Goal: Information Seeking & Learning: Compare options

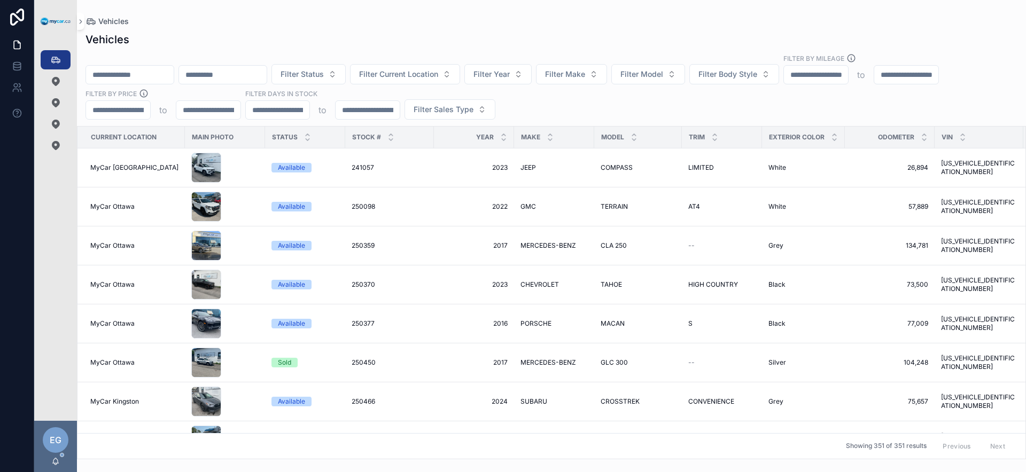
click at [621, 110] on div "Filter Status Filter Current Location Filter Year Filter Make Filter Model Filt…" at bounding box center [551, 86] width 949 height 66
click at [626, 104] on div "Filter Status Filter Current Location Filter Year Filter Make Filter Model Filt…" at bounding box center [551, 86] width 949 height 66
click at [607, 75] on button "Filter Make" at bounding box center [571, 74] width 71 height 20
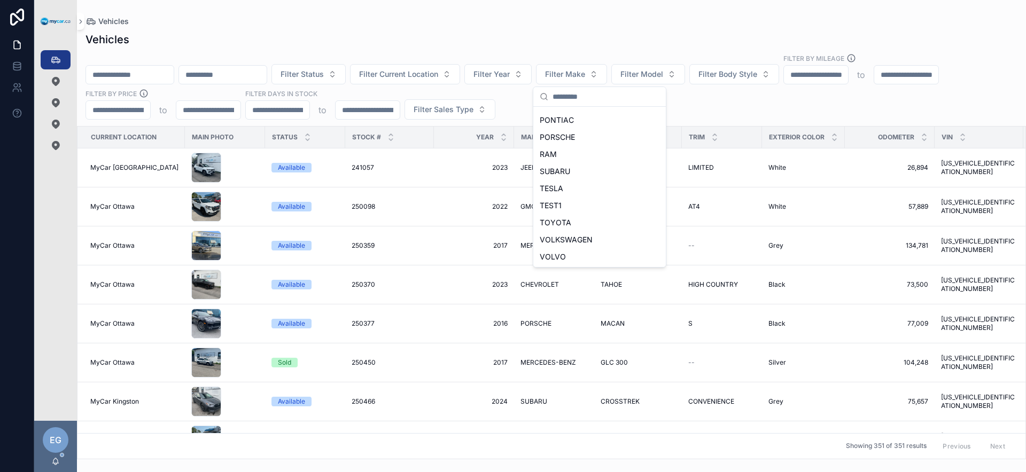
scroll to position [494, 0]
click at [609, 174] on div "SUBARU" at bounding box center [600, 170] width 128 height 17
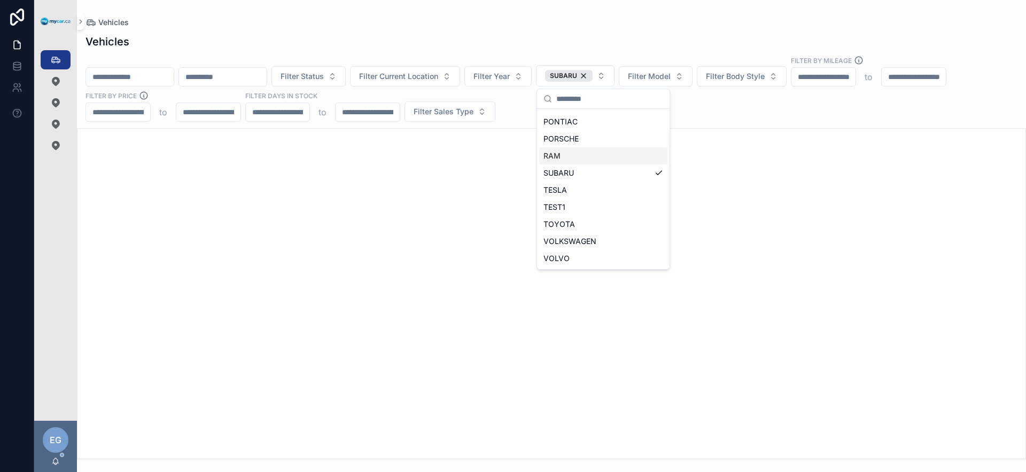
click at [737, 106] on div "Filter Status Filter Current Location Filter Year SUBARU Filter Model Filter Bo…" at bounding box center [551, 89] width 949 height 66
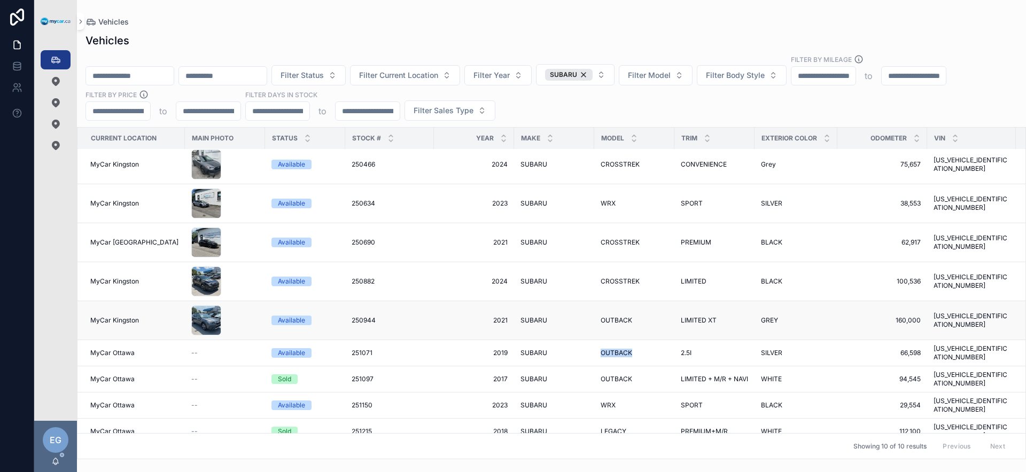
scroll to position [0, 0]
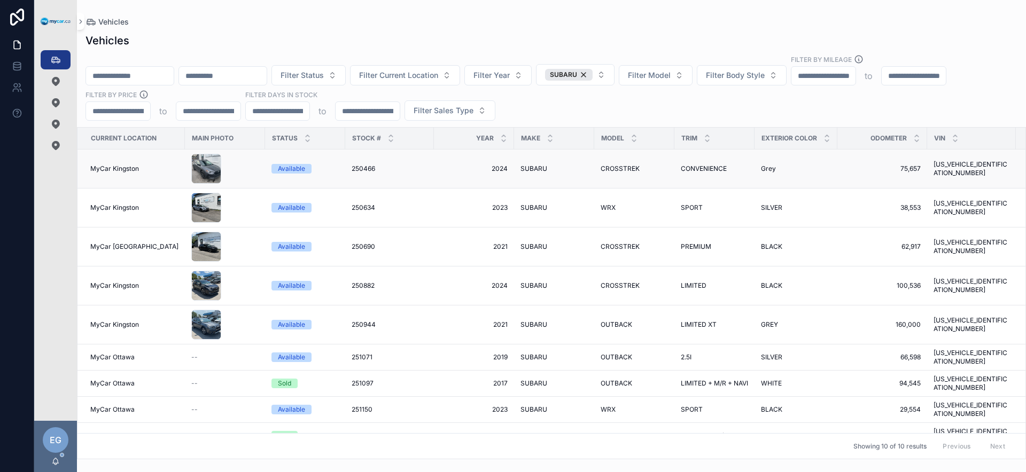
click at [681, 169] on span "CONVENIENCE" at bounding box center [704, 169] width 46 height 9
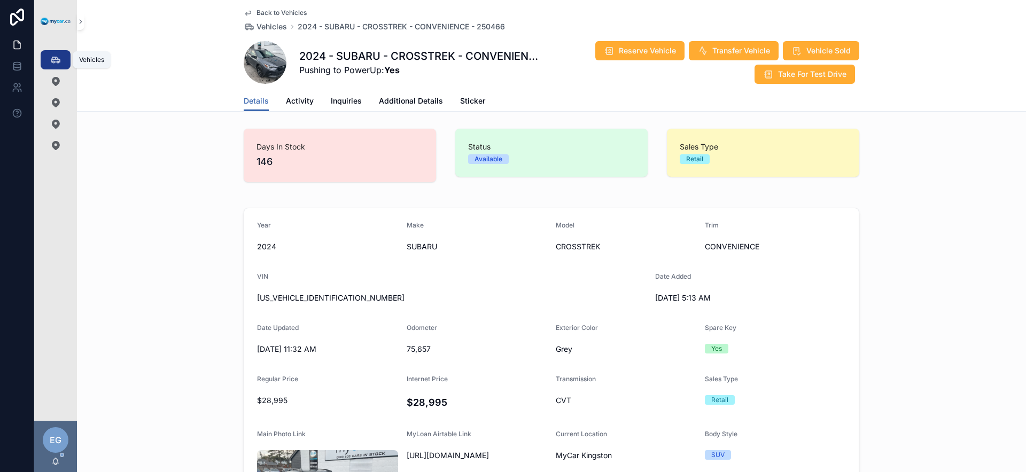
click at [55, 51] on div "Vehicles 351" at bounding box center [55, 59] width 17 height 17
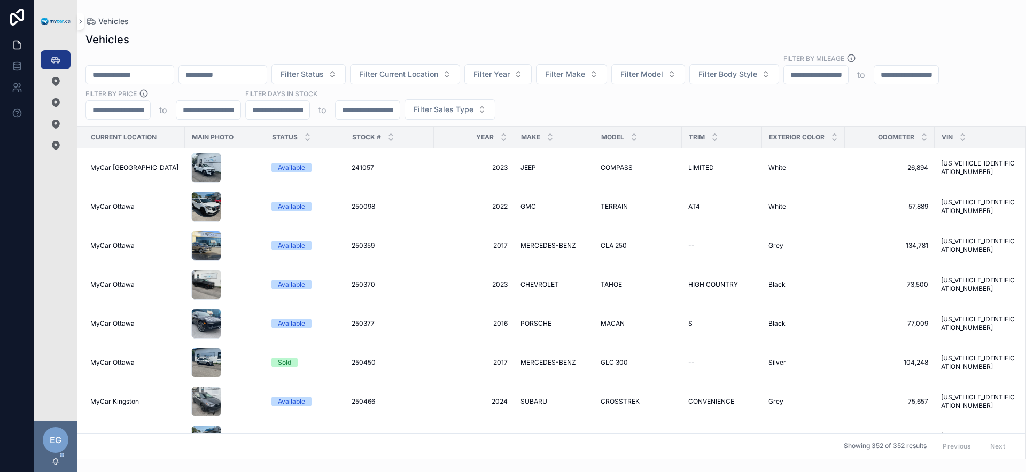
click at [646, 114] on div "Filter Status Filter Current Location Filter Year Filter Make Filter Model Filt…" at bounding box center [551, 86] width 949 height 66
click at [607, 81] on button "Filter Make" at bounding box center [571, 74] width 71 height 20
type input "****"
click at [598, 121] on div "NISSAN" at bounding box center [600, 117] width 128 height 17
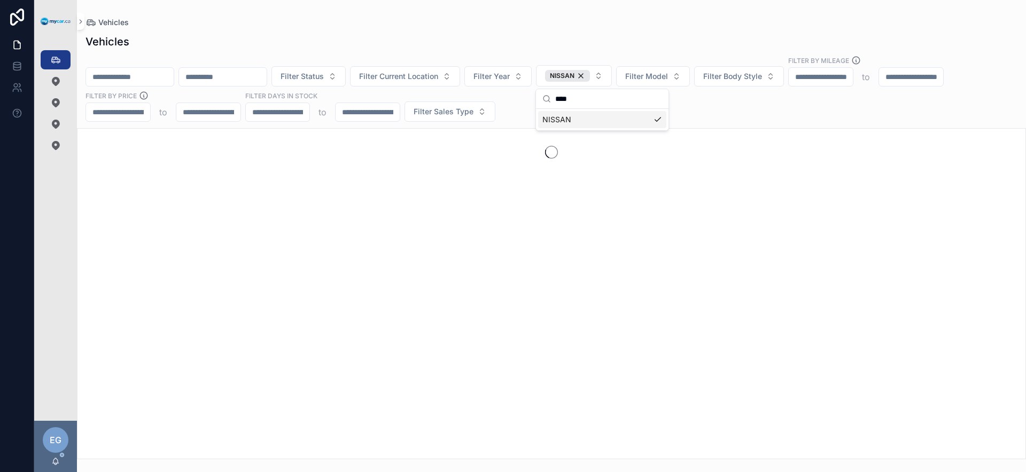
click at [750, 111] on div "Filter Status Filter Current Location Filter Year NISSAN Filter Model Filter Bo…" at bounding box center [551, 89] width 949 height 66
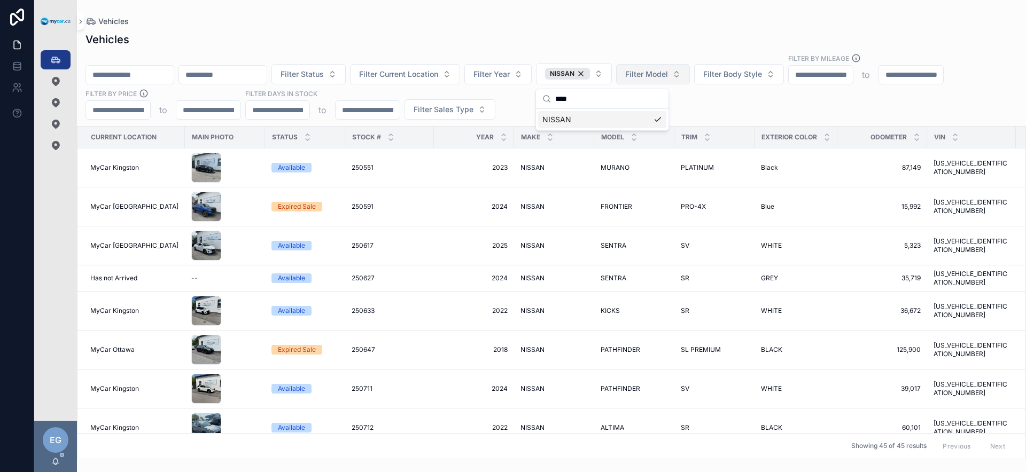
click at [668, 73] on span "Filter Model" at bounding box center [646, 74] width 43 height 11
type input "*****"
click at [686, 117] on div "ROGUE" at bounding box center [681, 117] width 128 height 17
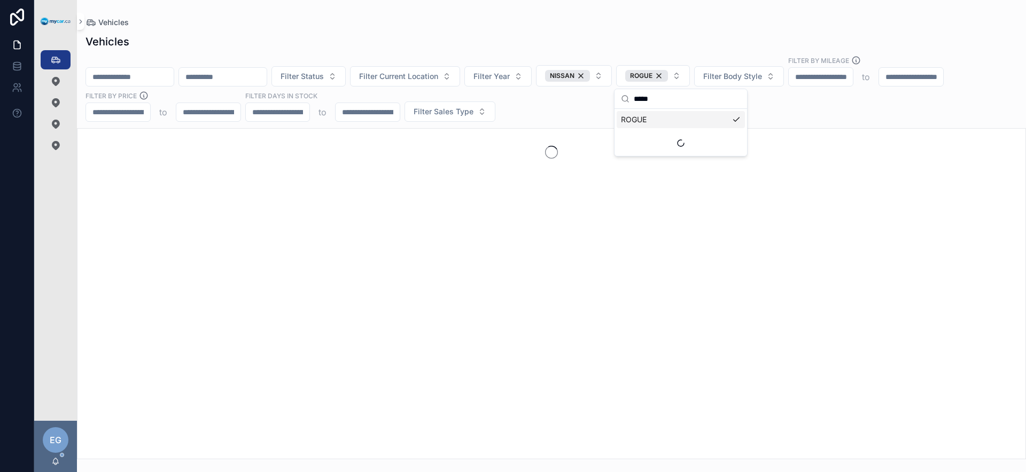
click at [808, 112] on div "Filter Status Filter Current Location Filter Year NISSAN ROGUE Filter Body Styl…" at bounding box center [551, 89] width 949 height 66
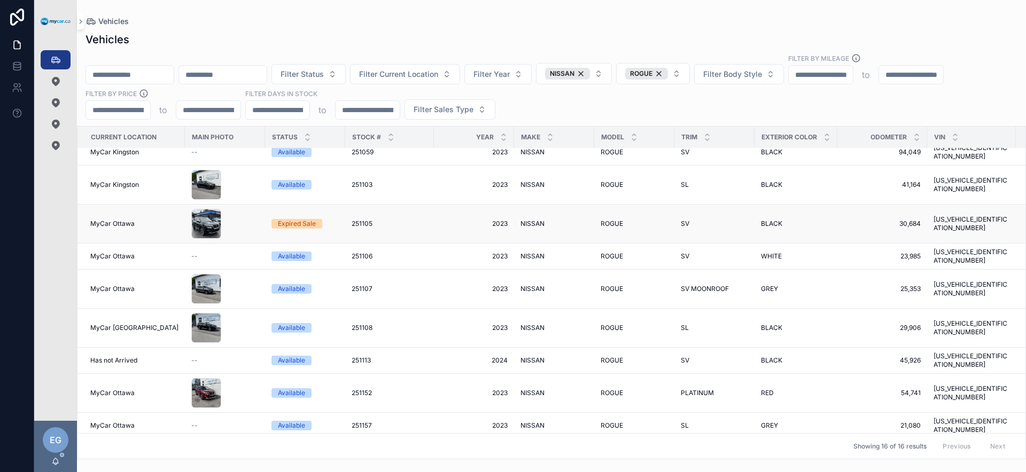
scroll to position [144, 0]
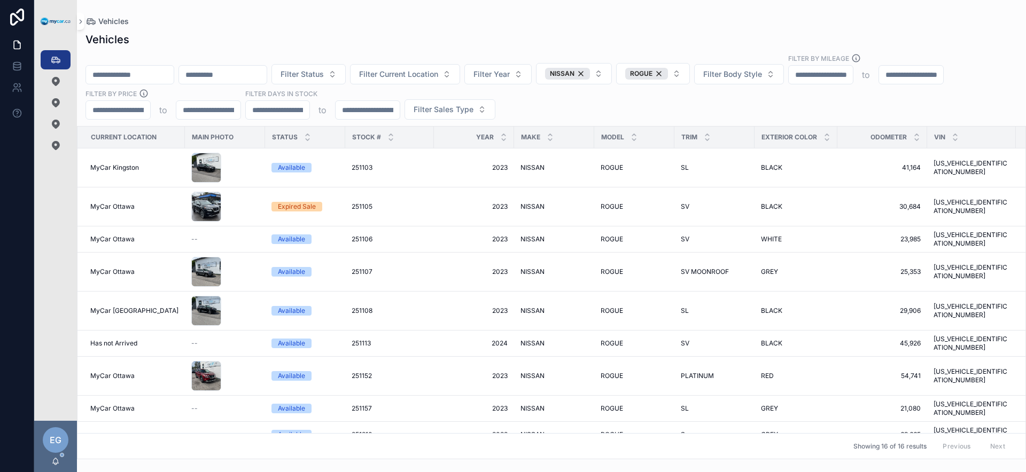
click at [601, 457] on span "ROGUE" at bounding box center [612, 461] width 22 height 9
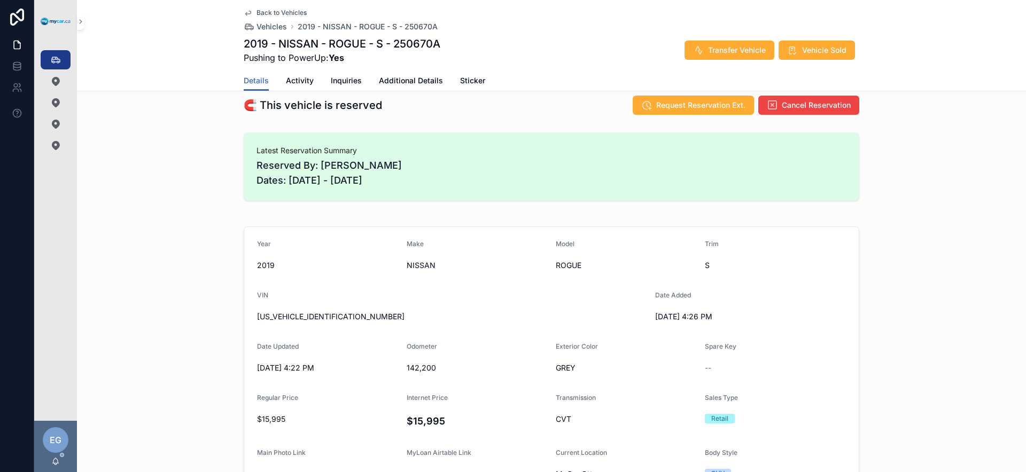
scroll to position [74, 0]
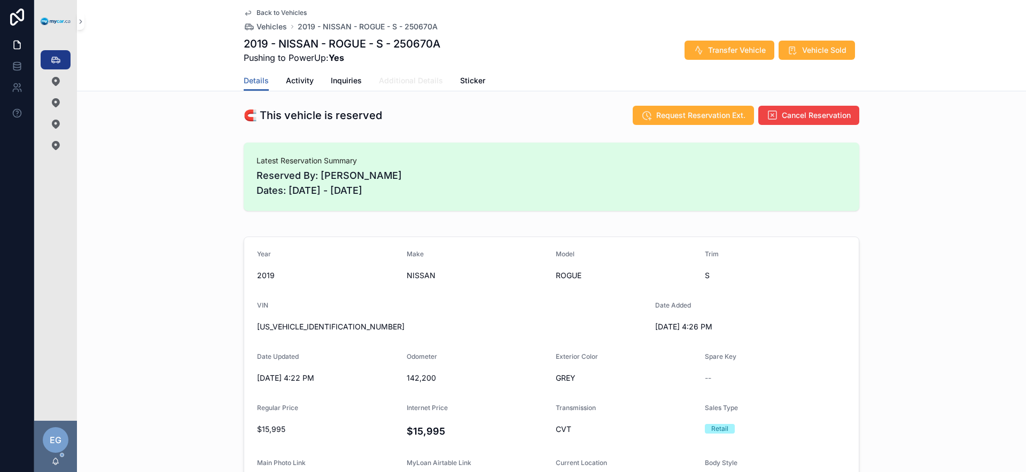
click at [404, 79] on span "Additional Details" at bounding box center [411, 80] width 64 height 11
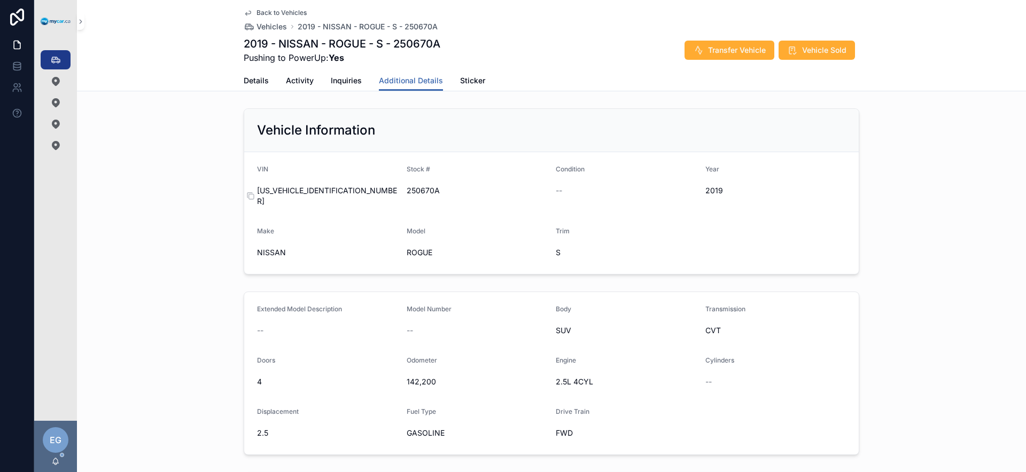
click at [306, 190] on span "5N1AT2MT2KC711496" at bounding box center [327, 195] width 141 height 21
click at [401, 240] on form "VIN 5N1AT2MT2KC711496 Stock # 250670A Condition -- Year 2019 Make NISSAN Model …" at bounding box center [551, 213] width 615 height 122
click at [321, 189] on span "5N1AT2MT2KC711496" at bounding box center [327, 195] width 141 height 21
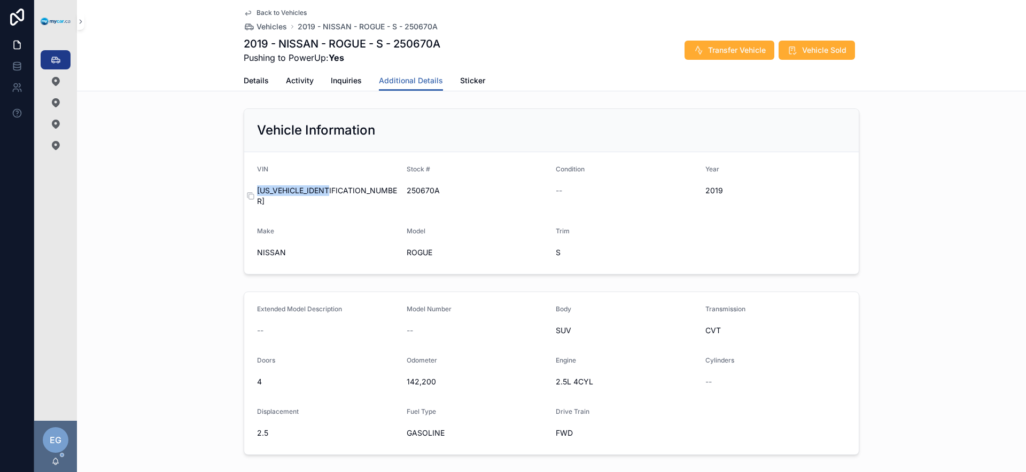
click at [321, 189] on span "5N1AT2MT2KC711496" at bounding box center [327, 195] width 141 height 21
copy span "5N1AT2MT2KC711496"
